Goal: Book appointment/travel/reservation

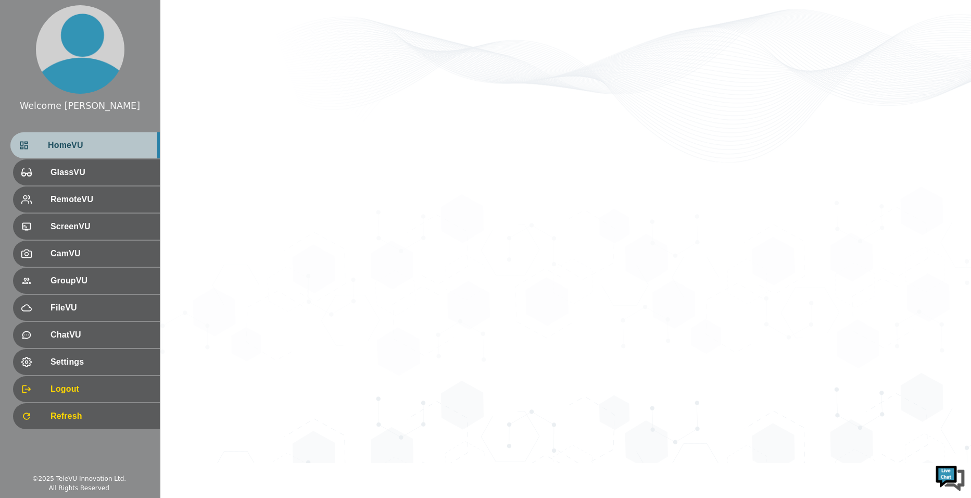
click at [70, 152] on div "HomeVU" at bounding box center [84, 145] width 149 height 26
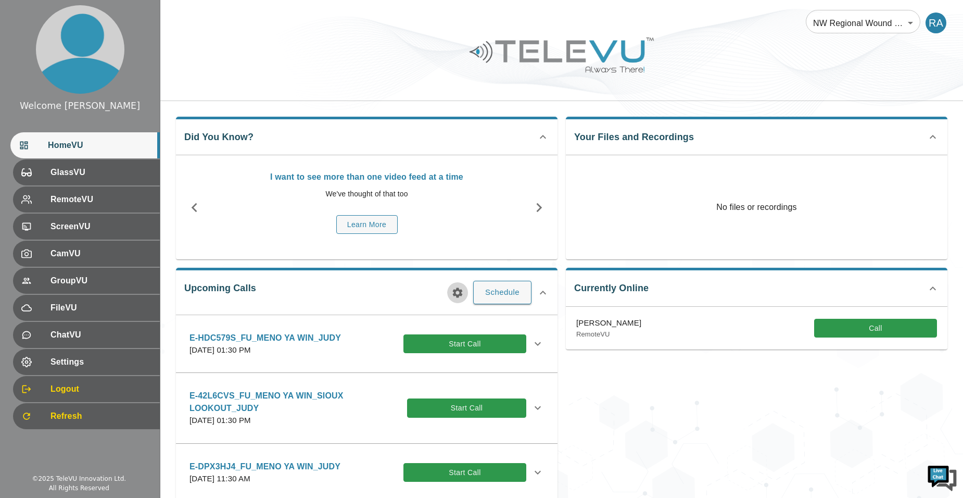
click at [454, 288] on icon "button" at bounding box center [457, 292] width 12 height 12
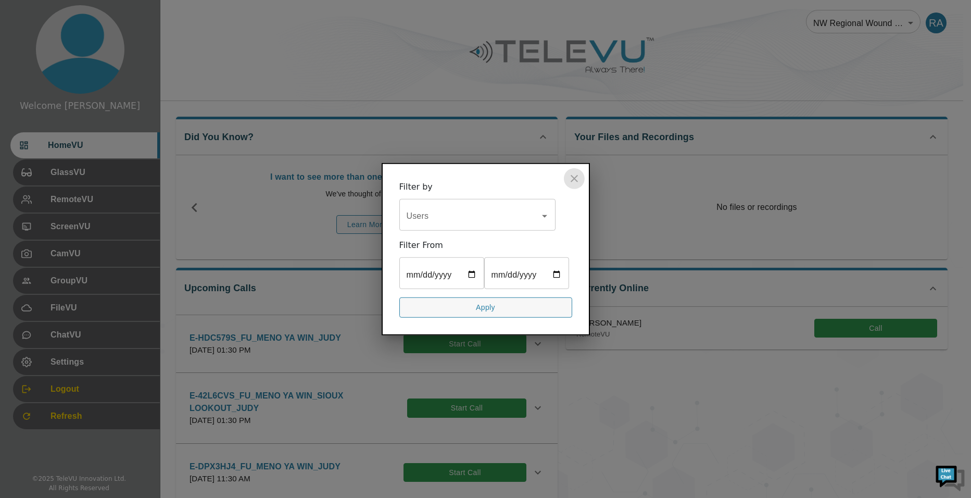
click at [576, 172] on icon "close" at bounding box center [574, 178] width 12 height 12
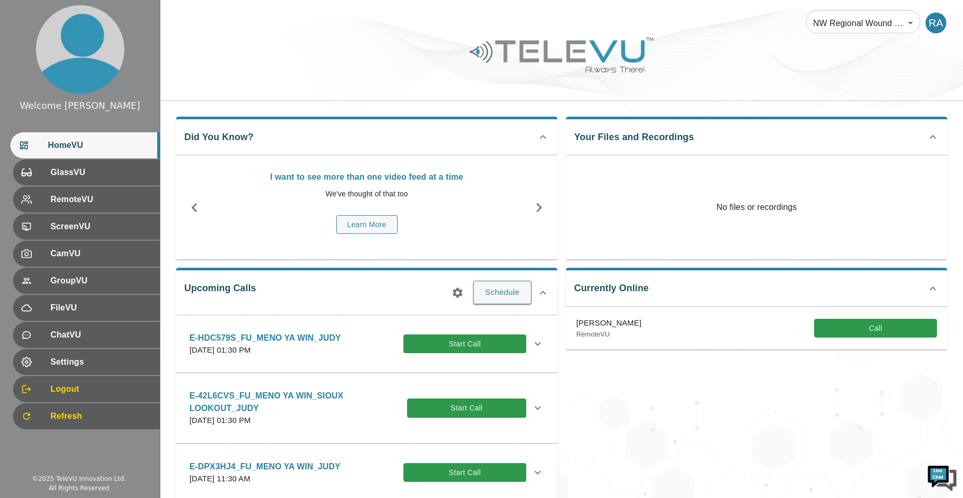
drag, startPoint x: 765, startPoint y: 495, endPoint x: 767, endPoint y: 502, distance: 7.7
click at [767, 497] on html "Welcome [PERSON_NAME] HomeVU GlassVU RemoteVU ScreenVU CamVU GroupVU FileVU Cha…" at bounding box center [481, 406] width 963 height 812
click at [486, 293] on button "Schedule" at bounding box center [502, 292] width 58 height 23
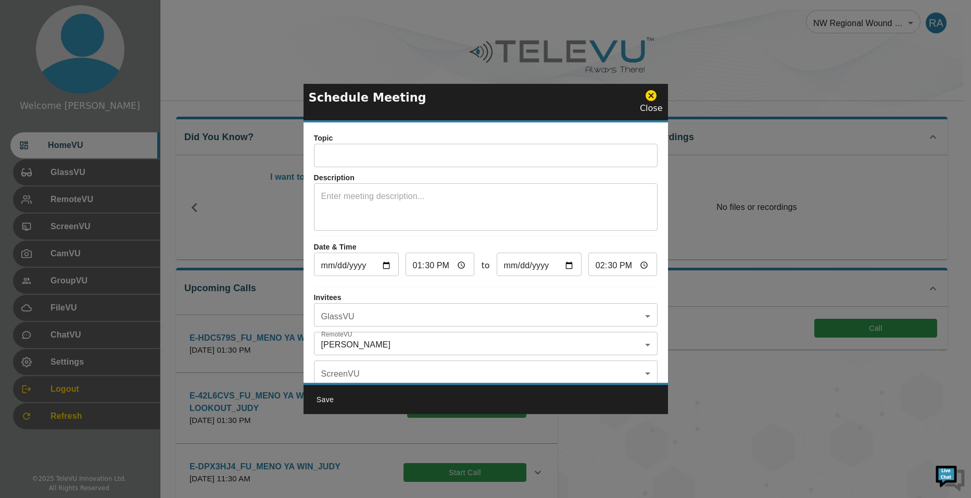
click at [368, 158] on input "text" at bounding box center [486, 156] width 344 height 21
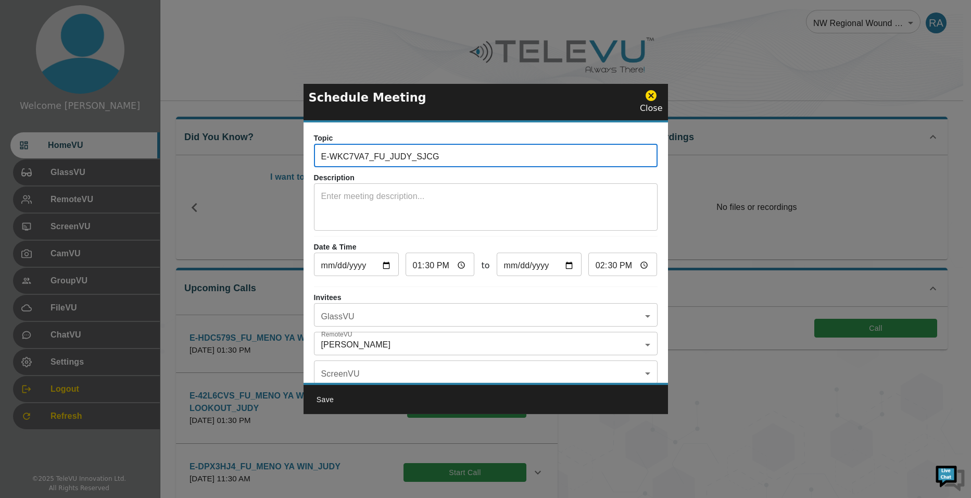
type input "E-WKC7VA7_FU_JUDY_SJCG"
click at [319, 139] on div "Topic E-WKC7VA7_FU_JUDY_SJCG ​" at bounding box center [486, 150] width 344 height 34
click at [654, 99] on icon at bounding box center [650, 95] width 11 height 11
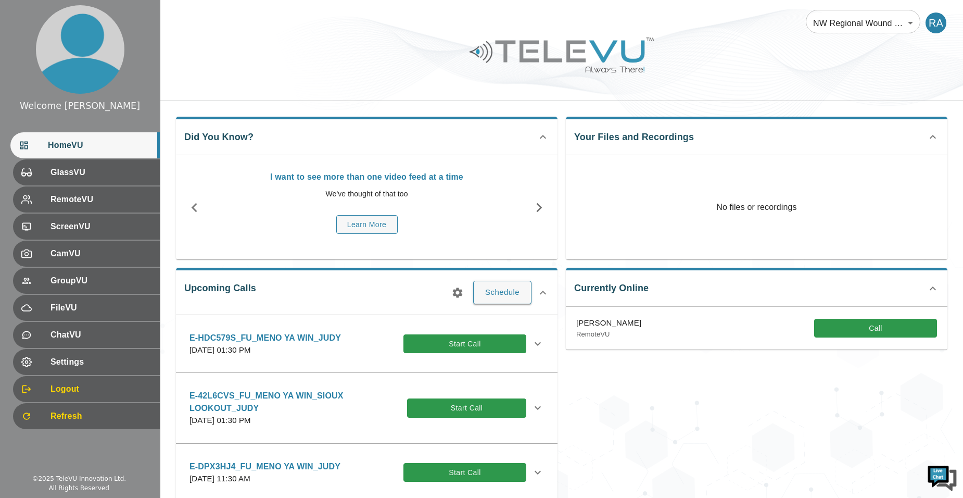
drag, startPoint x: 470, startPoint y: 296, endPoint x: 455, endPoint y: 288, distance: 16.5
click at [465, 296] on div "Upcoming Calls Schedule E-HDC579S_FU_MENO YA WIN_JUDY [DATE] 01:30 PM Start Cal…" at bounding box center [367, 399] width 382 height 263
click at [455, 288] on icon "button" at bounding box center [457, 292] width 12 height 12
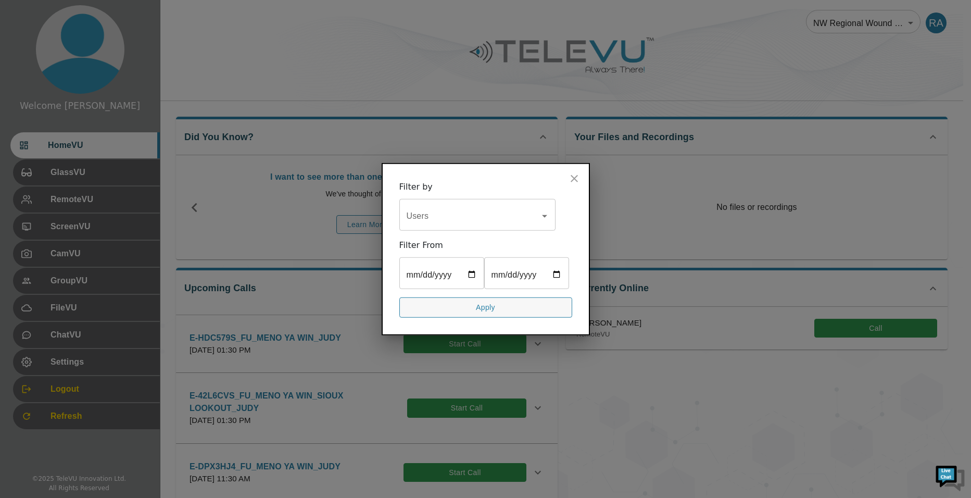
click at [453, 210] on input "Users" at bounding box center [469, 216] width 131 height 20
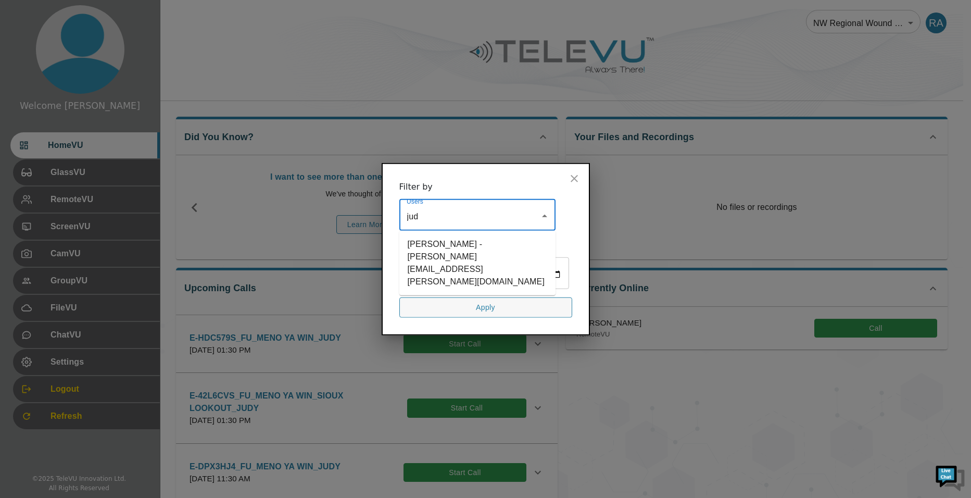
type input "[PERSON_NAME]"
click at [453, 235] on li "[PERSON_NAME] - [PERSON_NAME][EMAIL_ADDRESS][PERSON_NAME][DOMAIN_NAME]" at bounding box center [477, 263] width 156 height 56
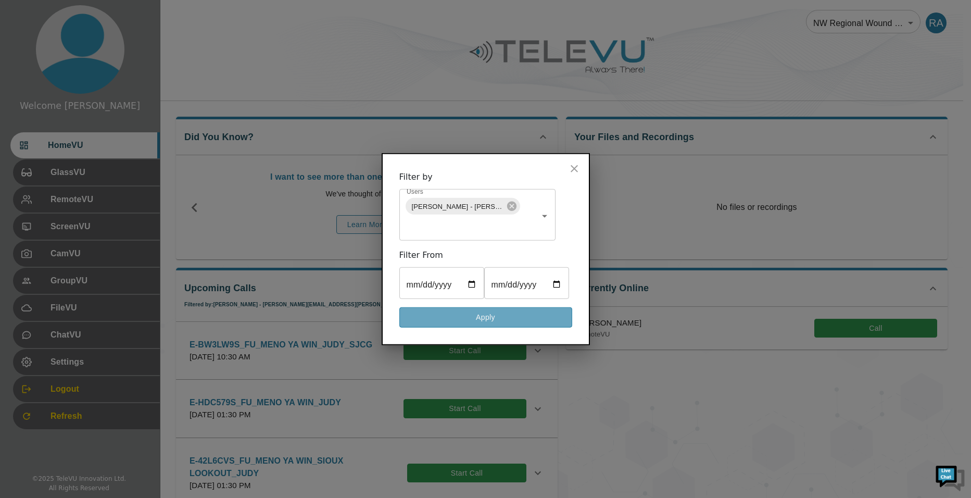
click at [485, 327] on button "Apply" at bounding box center [485, 317] width 173 height 20
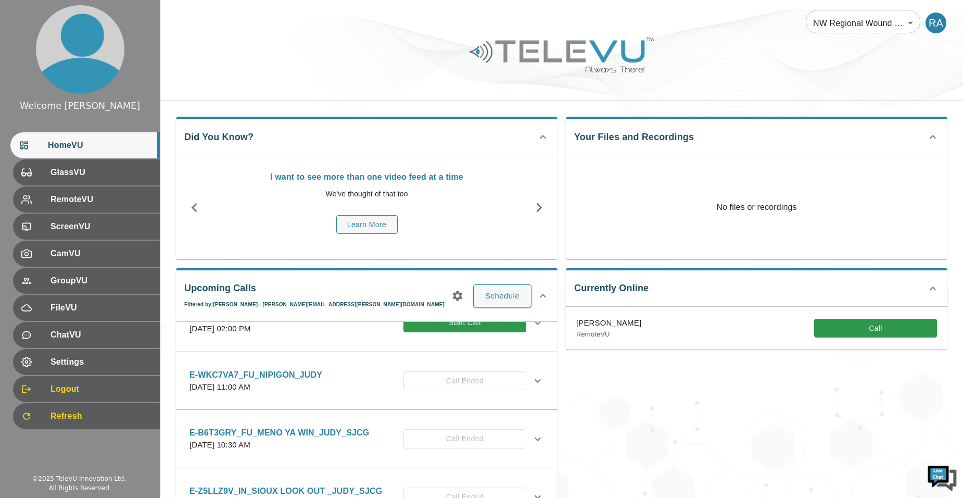
scroll to position [312, 0]
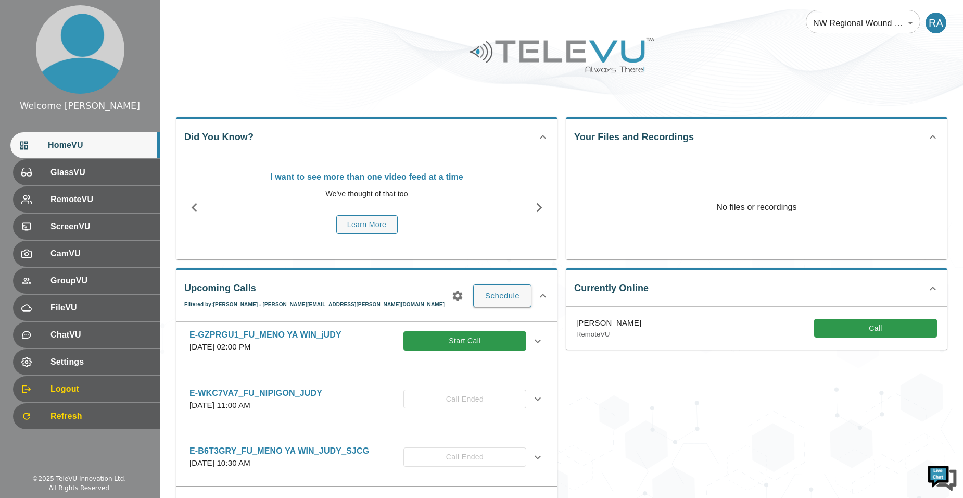
click at [535, 398] on icon at bounding box center [538, 399] width 6 height 4
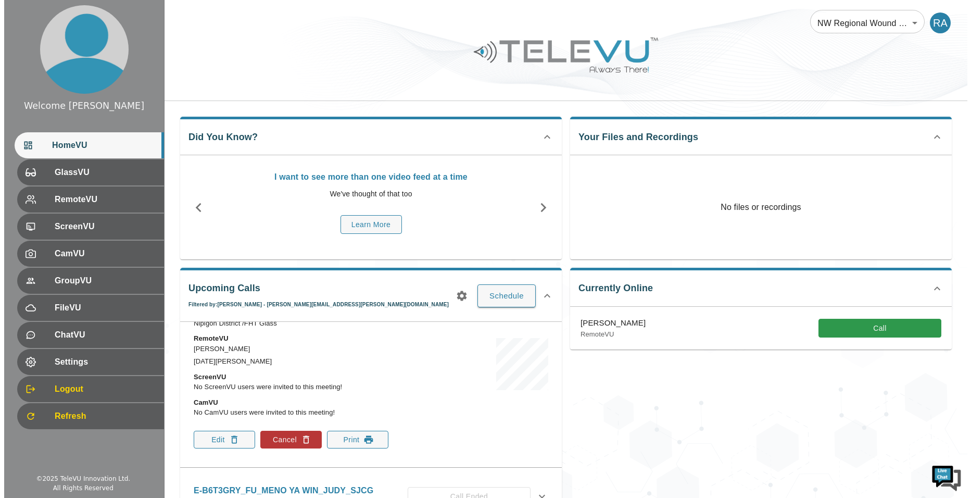
scroll to position [468, 0]
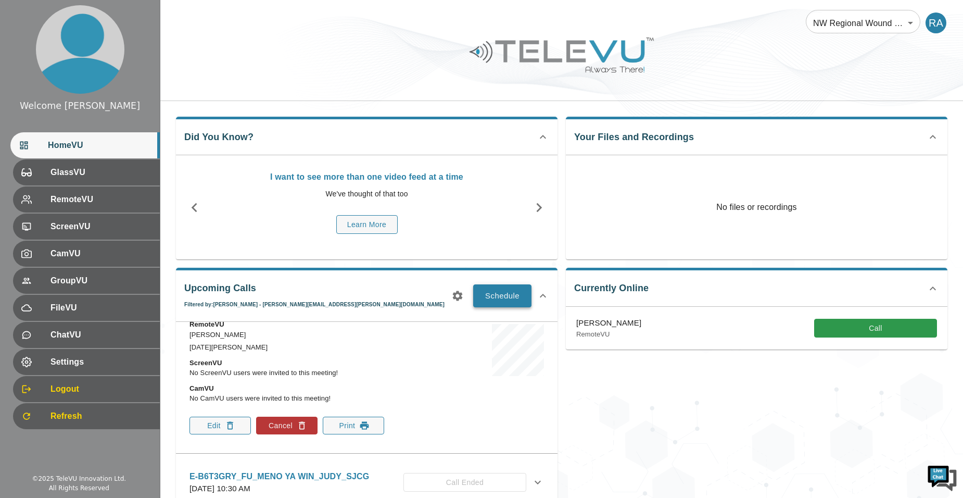
click at [484, 297] on button "Schedule" at bounding box center [502, 295] width 58 height 23
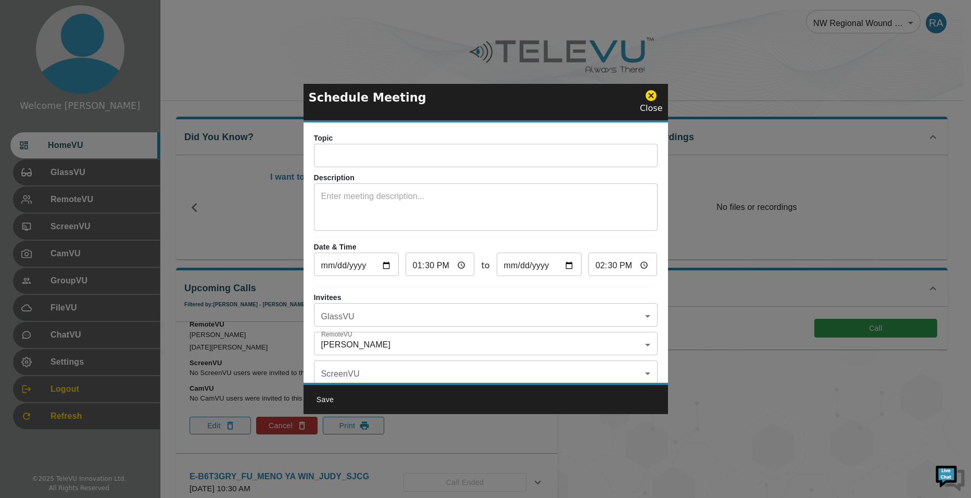
click at [392, 158] on input "text" at bounding box center [486, 156] width 344 height 21
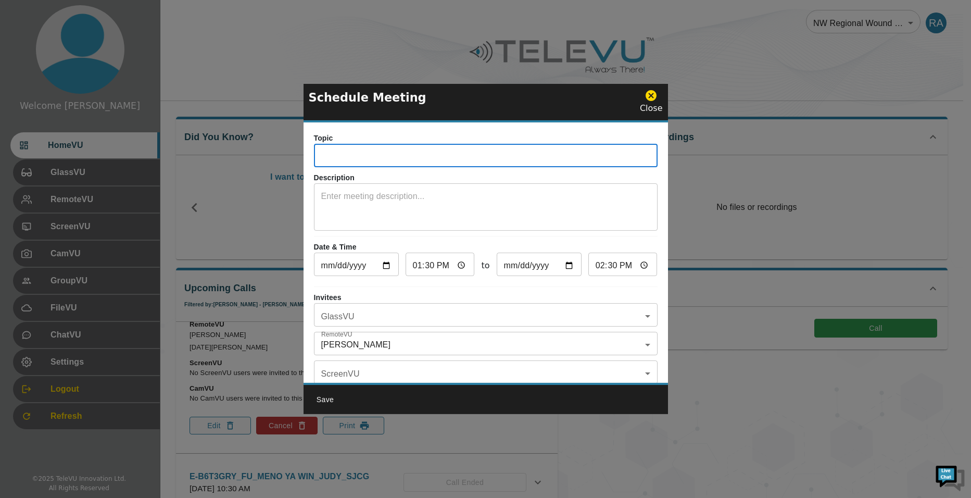
paste input "E-WKC7VA7_FU_JUDY_SJCG"
type input "E-WKC7VA7_FU_JUDY_SJCG"
click at [377, 313] on body "Welcome [PERSON_NAME] HomeVU GlassVU RemoteVU ScreenVU CamVU GroupVU FileVU Cha…" at bounding box center [485, 409] width 971 height 819
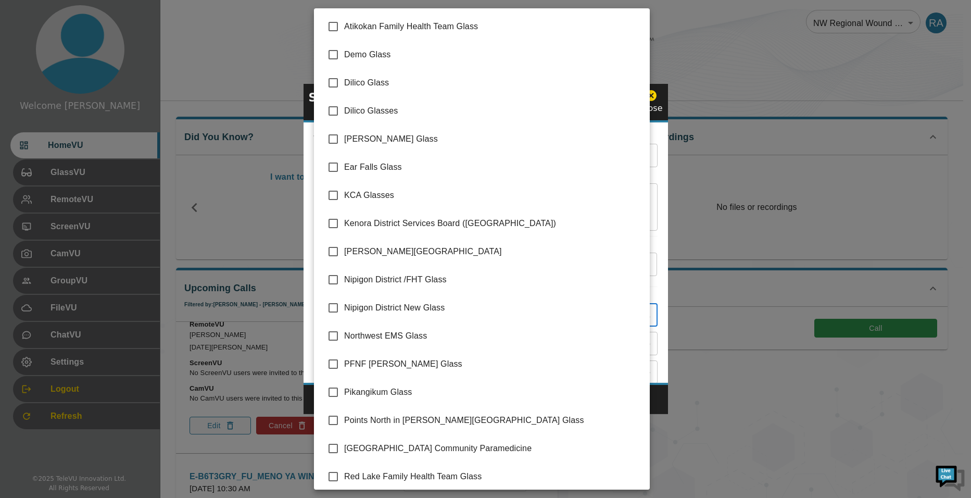
click at [334, 277] on input "checkbox" at bounding box center [333, 280] width 22 height 22
checkbox input "true"
type input "Nipigon District /FHT Glass"
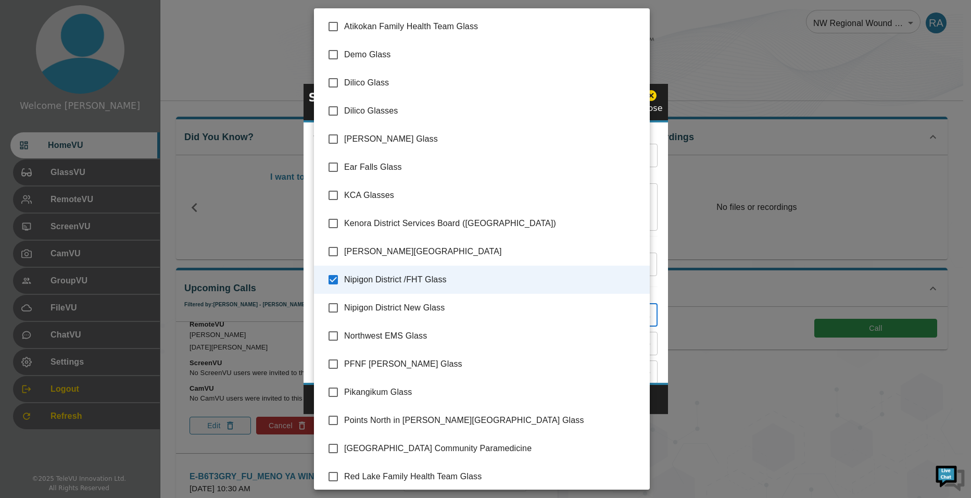
click at [657, 400] on div at bounding box center [485, 249] width 971 height 498
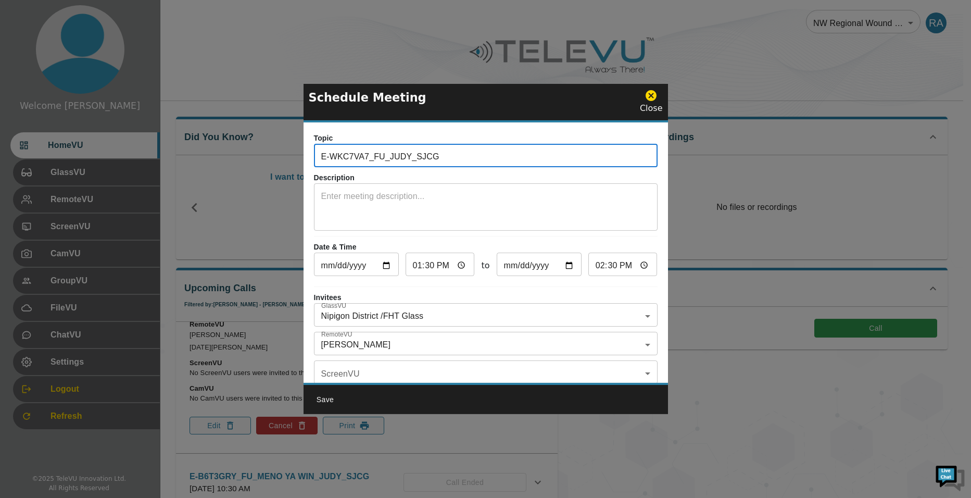
click at [385, 156] on input "E-WKC7VA7_FU_JUDY_SJCG" at bounding box center [486, 156] width 344 height 21
type input "E-WKC7VA7_FU_NIPIGON_JUDY_SJCG"
click at [391, 266] on input "[DATE]" at bounding box center [356, 265] width 85 height 21
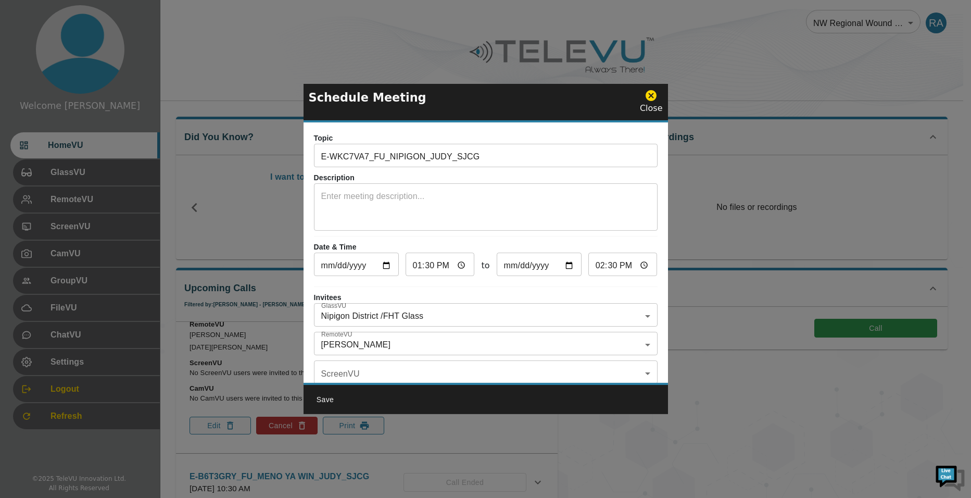
click at [381, 263] on input "[DATE]" at bounding box center [356, 265] width 85 height 21
type input "[DATE]"
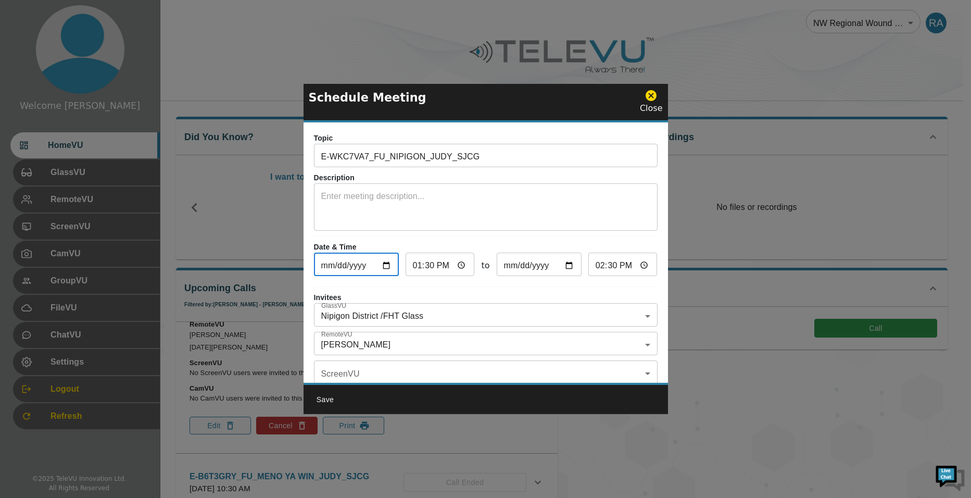
type input "[DATE]"
click at [419, 262] on input "13:30" at bounding box center [439, 265] width 69 height 21
type input "14:30"
type input "15:30"
type input "14:00"
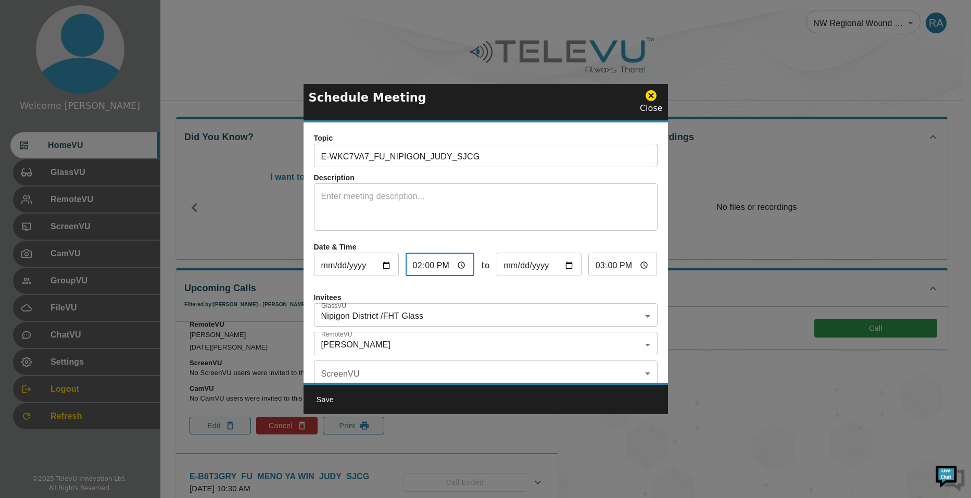
click at [593, 267] on input "15:00" at bounding box center [622, 265] width 69 height 21
type input "14:30"
click at [414, 340] on body "Welcome [PERSON_NAME] HomeVU GlassVU RemoteVU ScreenVU CamVU GroupVU FileVU Cha…" at bounding box center [485, 409] width 971 height 819
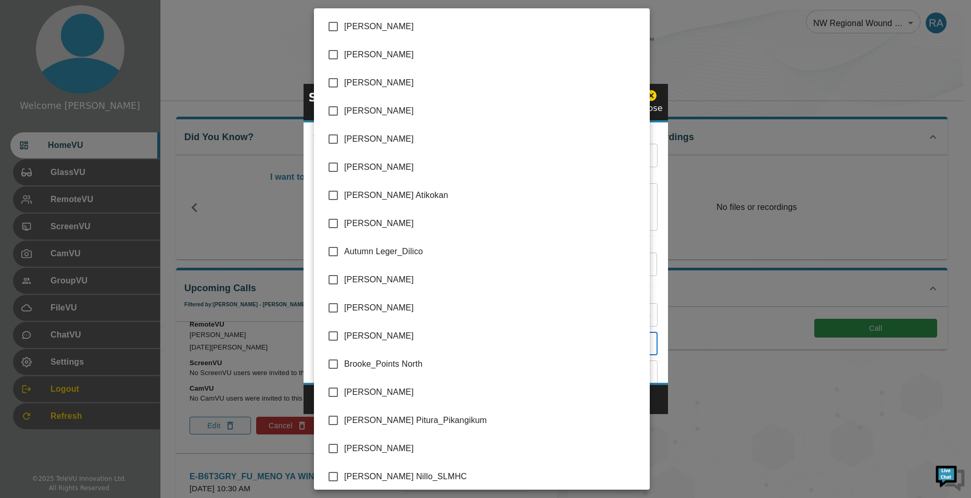
scroll to position [2111, 0]
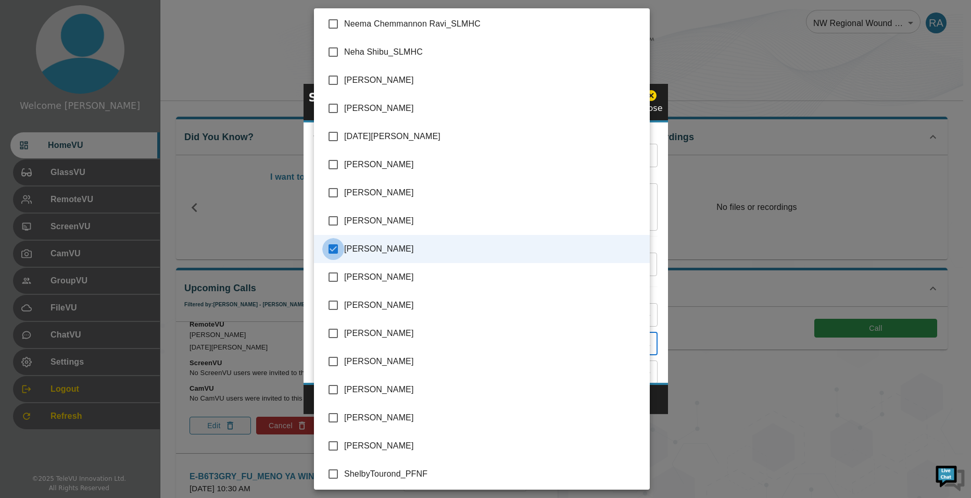
click at [337, 250] on input "checkbox" at bounding box center [333, 249] width 22 height 22
checkbox input "false"
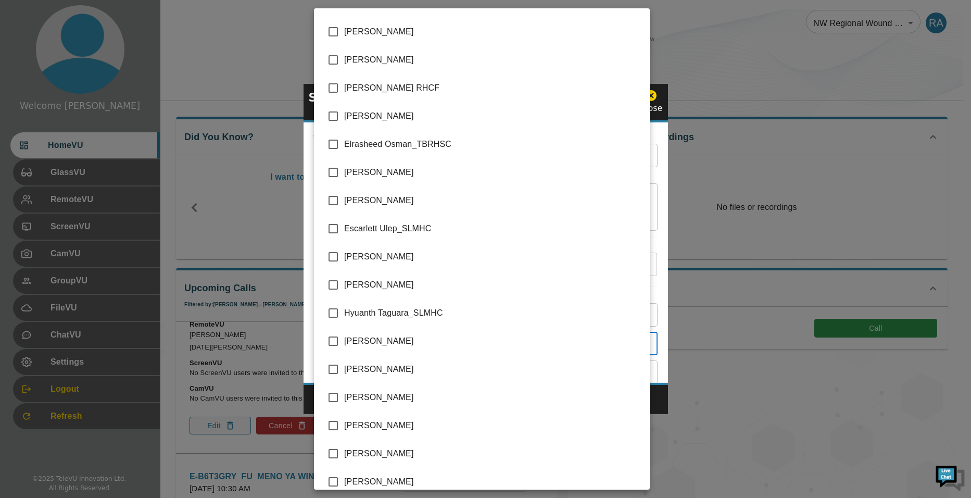
scroll to position [729, 0]
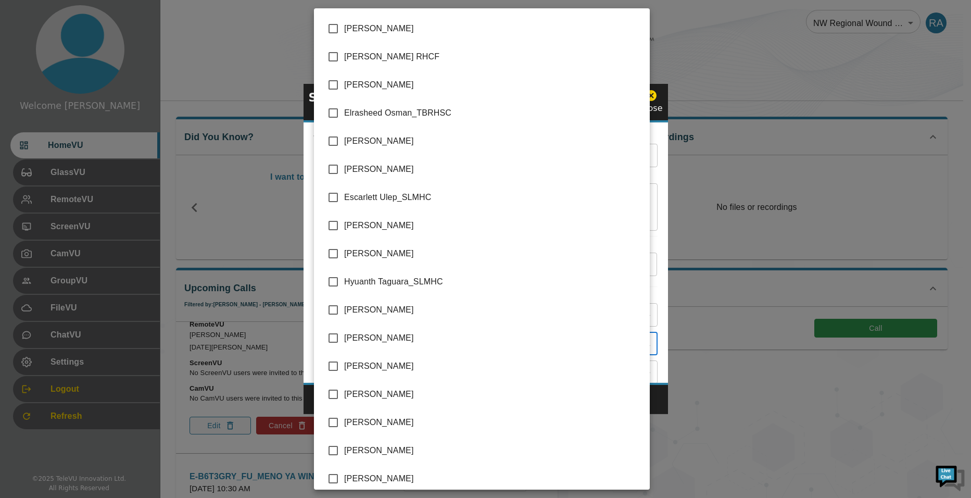
click at [331, 311] on input "checkbox" at bounding box center [333, 310] width 22 height 22
checkbox input "true"
type input "[PERSON_NAME]"
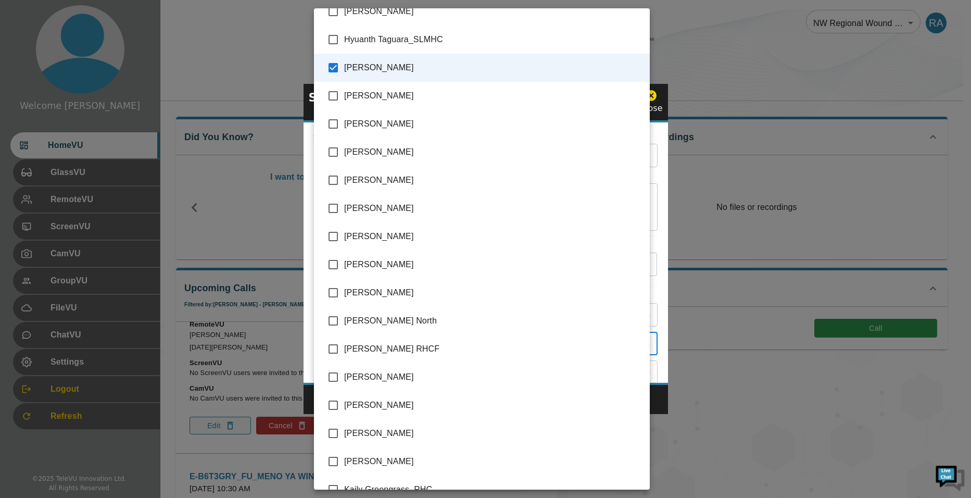
scroll to position [1041, 0]
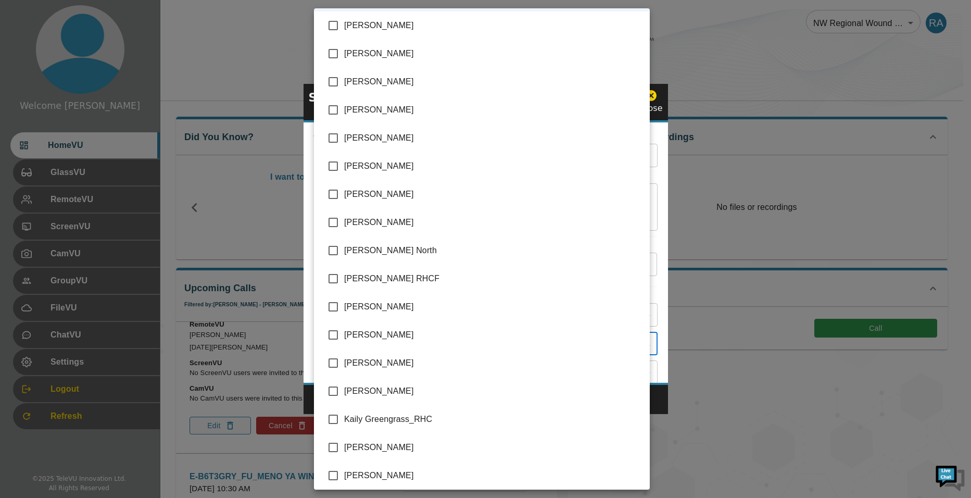
click at [337, 340] on input "checkbox" at bounding box center [333, 335] width 22 height 22
checkbox input "true"
type input "[PERSON_NAME],[PERSON_NAME]"
click at [655, 389] on div at bounding box center [485, 249] width 971 height 498
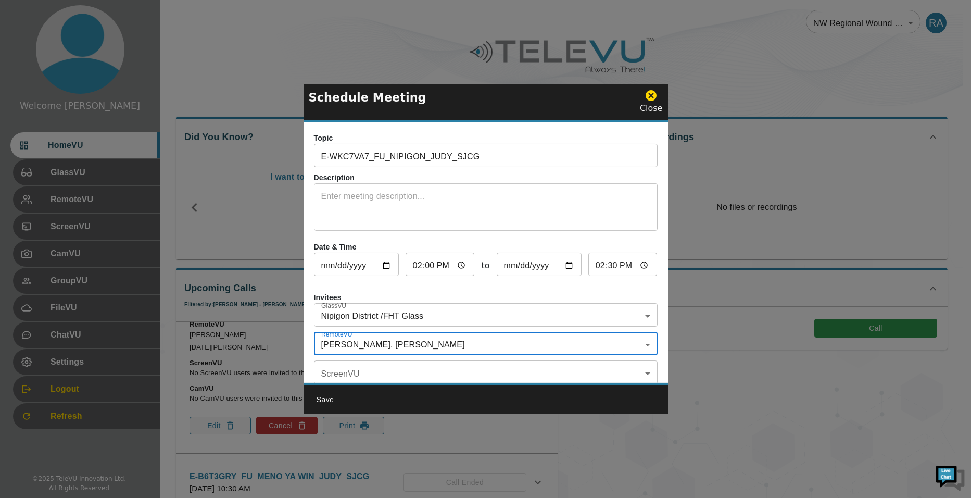
scroll to position [61, 0]
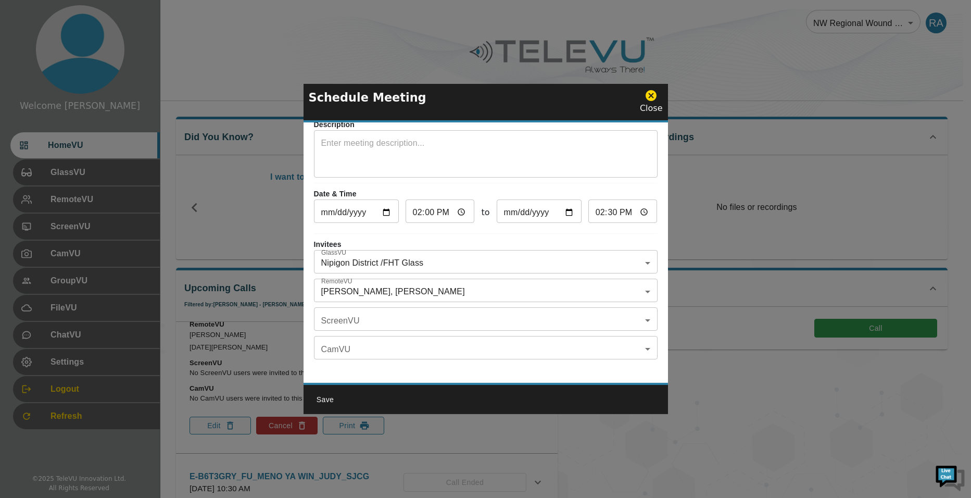
click at [458, 157] on textarea at bounding box center [485, 155] width 329 height 36
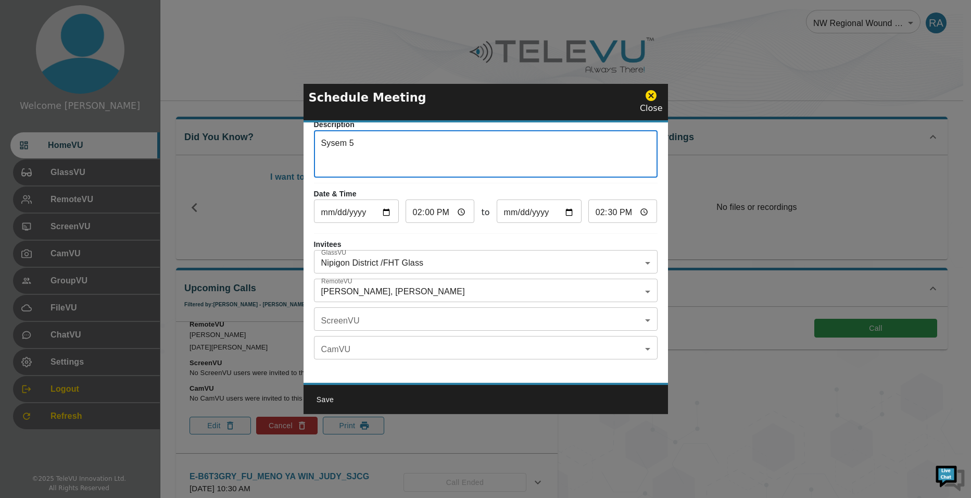
click at [336, 137] on textarea "Sysem 5" at bounding box center [485, 155] width 329 height 36
type textarea "System 5"
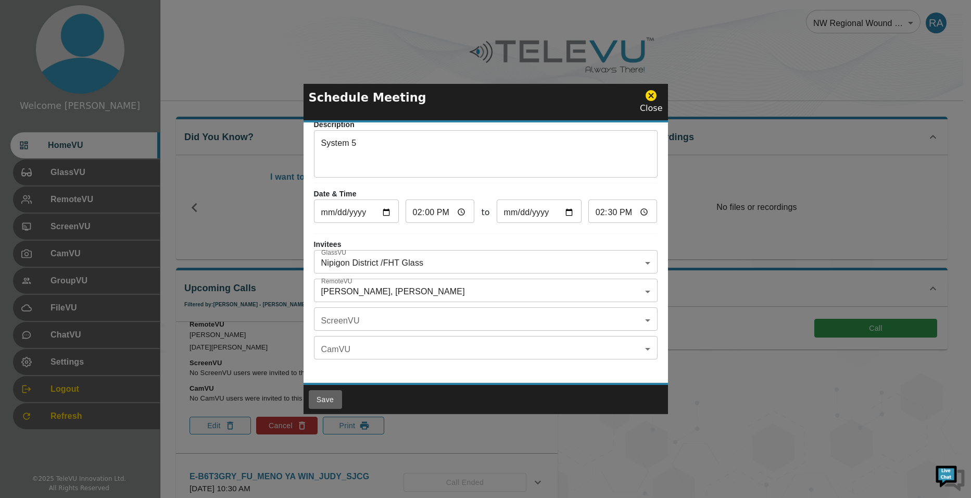
click at [332, 399] on button "Save" at bounding box center [325, 399] width 33 height 19
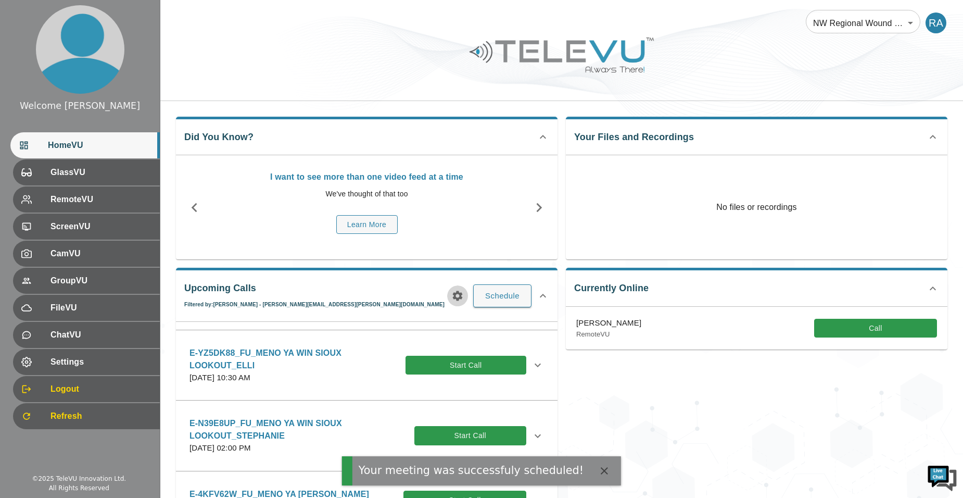
click at [452, 294] on icon "button" at bounding box center [457, 295] width 12 height 12
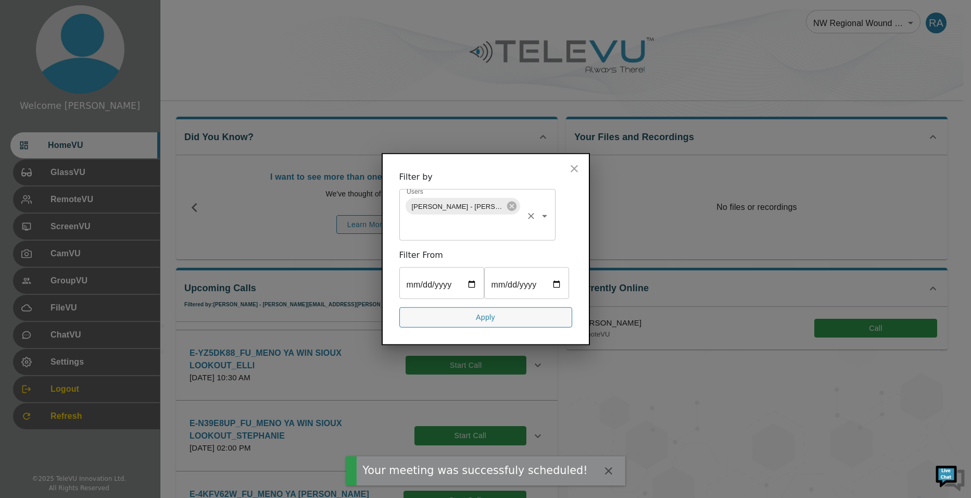
click at [527, 211] on icon "Clear" at bounding box center [531, 216] width 10 height 10
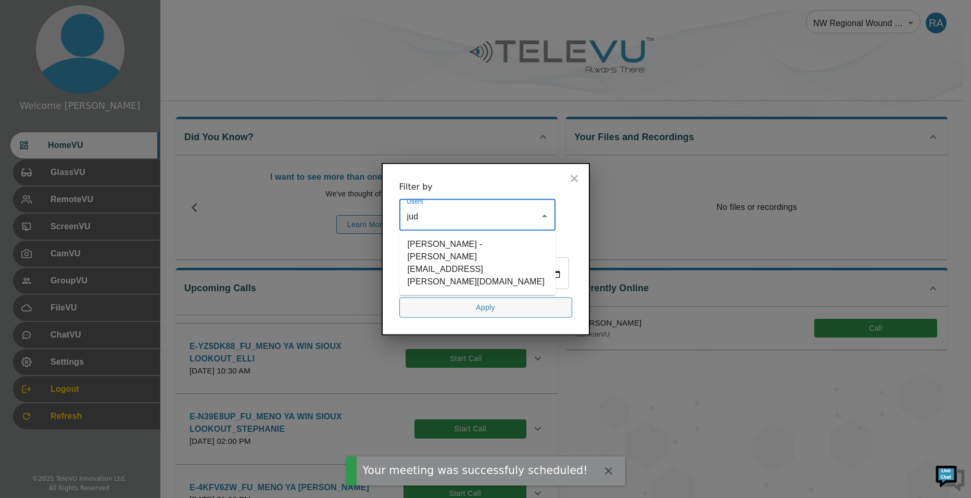
type input "[PERSON_NAME]"
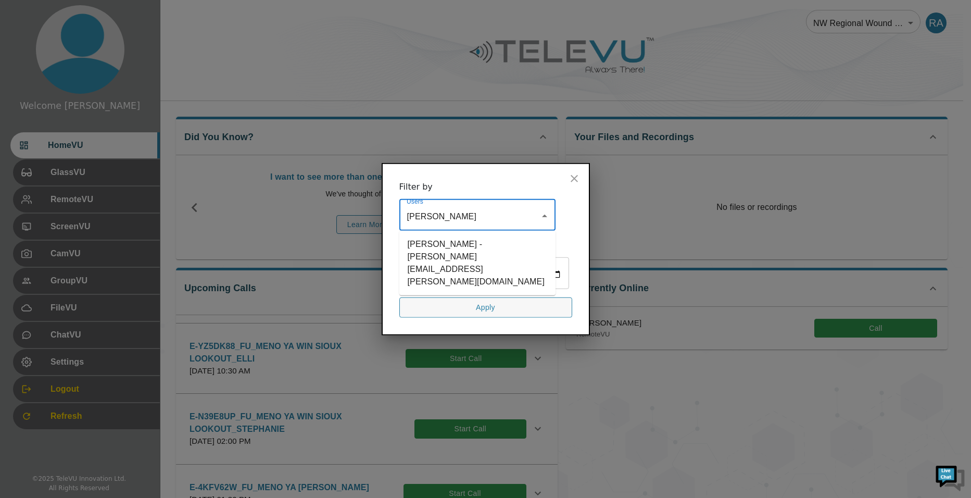
click at [467, 245] on li "[PERSON_NAME] - [PERSON_NAME][EMAIL_ADDRESS][PERSON_NAME][DOMAIN_NAME]" at bounding box center [477, 263] width 156 height 56
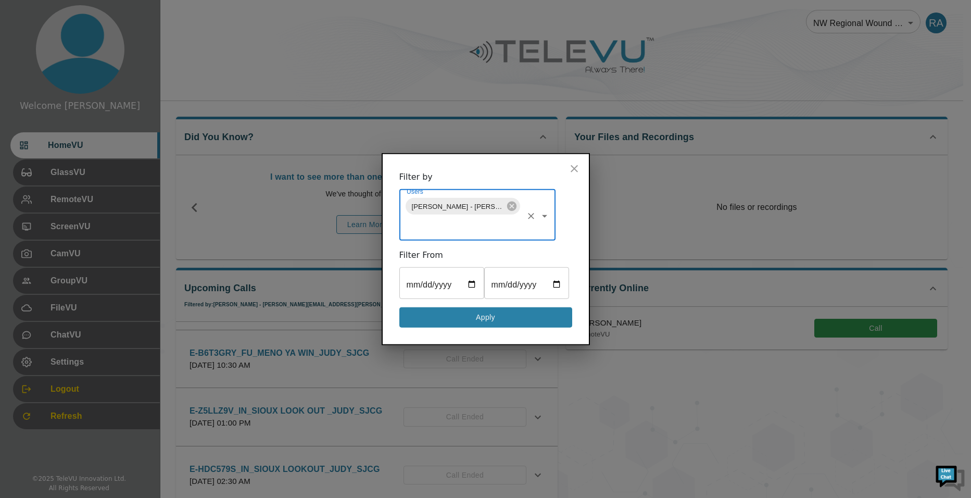
click at [511, 327] on button "Apply" at bounding box center [485, 317] width 173 height 20
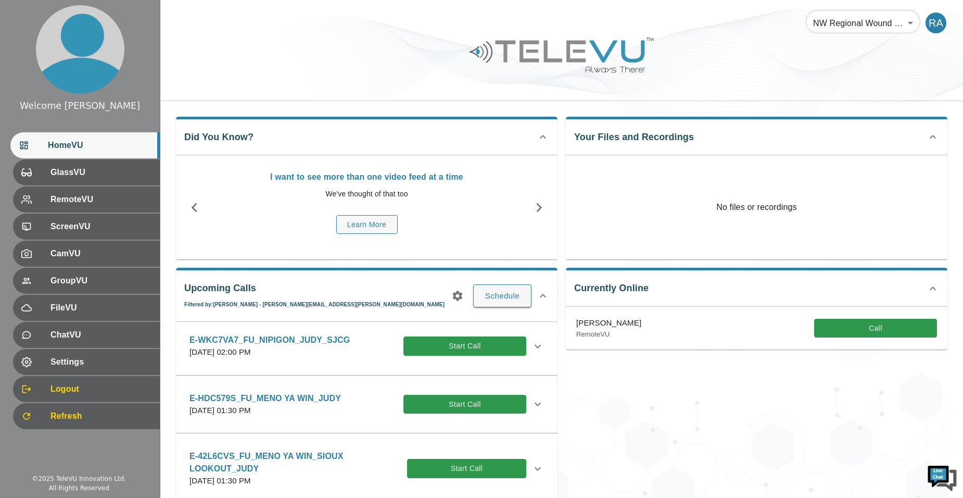
scroll to position [52, 0]
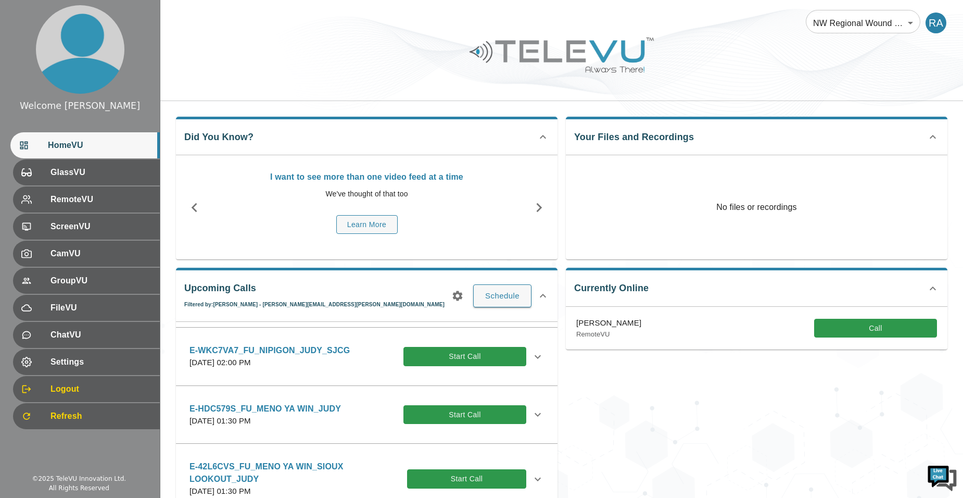
click at [535, 355] on icon at bounding box center [538, 356] width 6 height 4
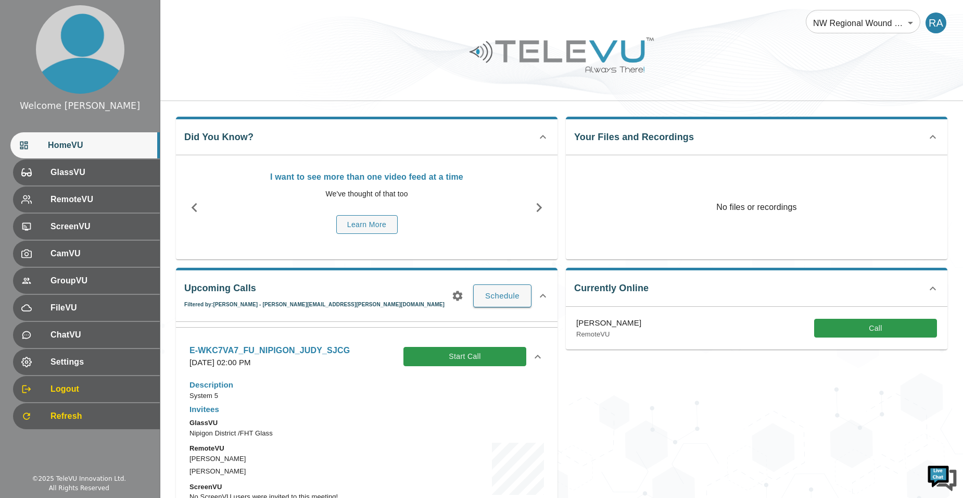
scroll to position [156, 0]
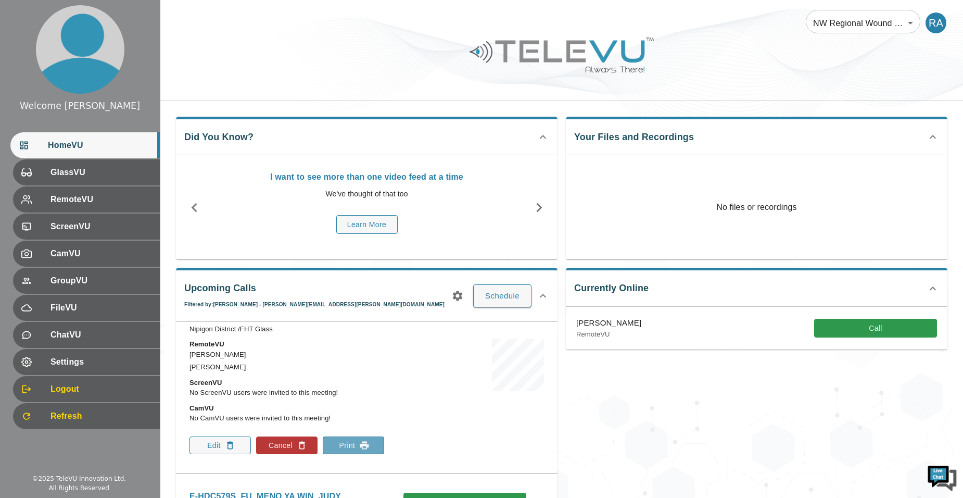
click at [356, 446] on button "Print" at bounding box center [353, 445] width 61 height 18
